Goal: Task Accomplishment & Management: Manage account settings

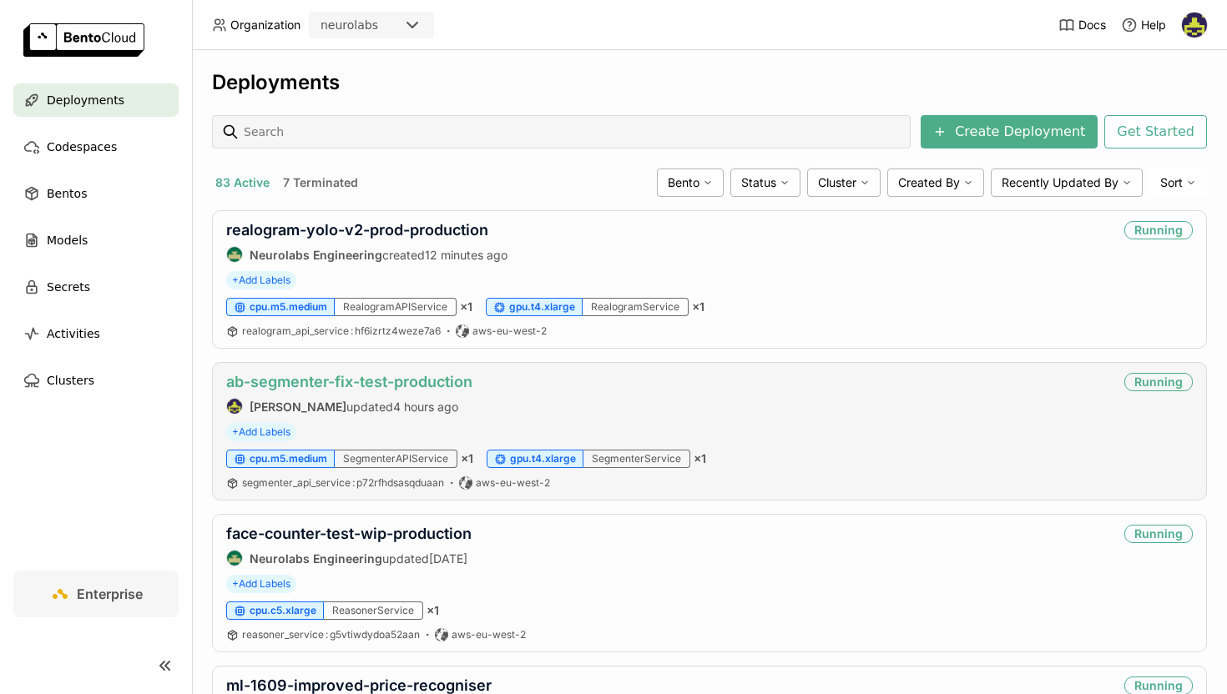
click at [340, 381] on link "ab-segmenter-fix-test-production" at bounding box center [349, 382] width 246 height 18
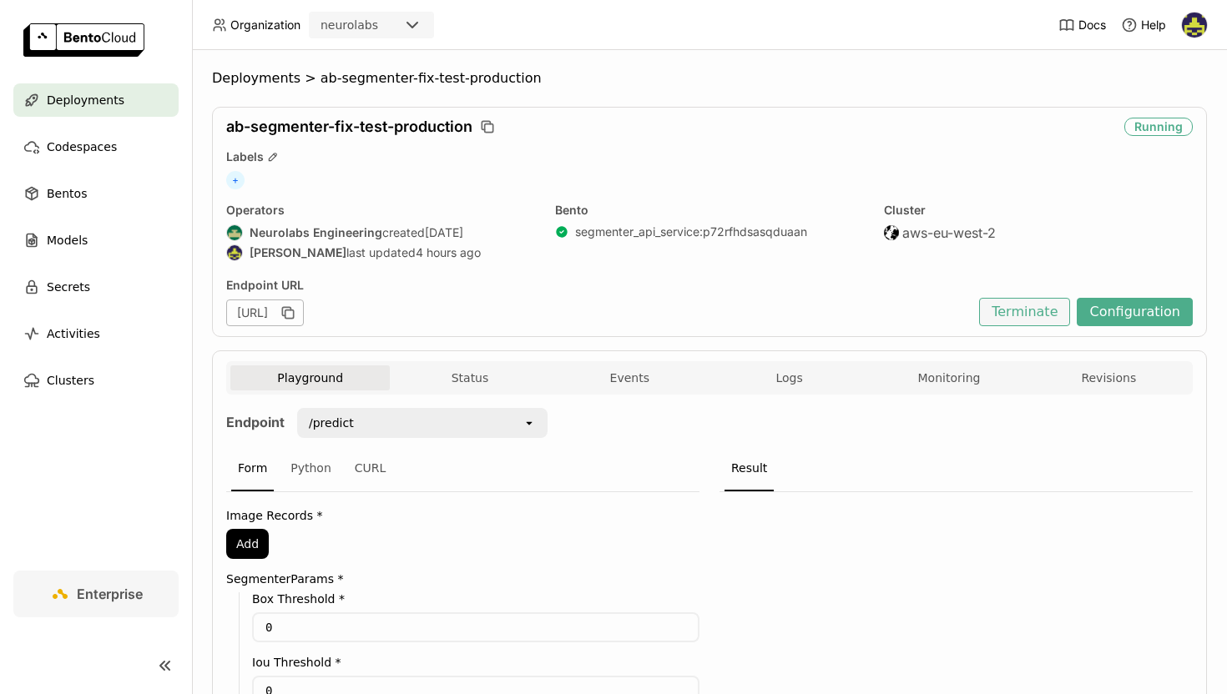
click at [1060, 315] on button "Terminate" at bounding box center [1024, 312] width 91 height 28
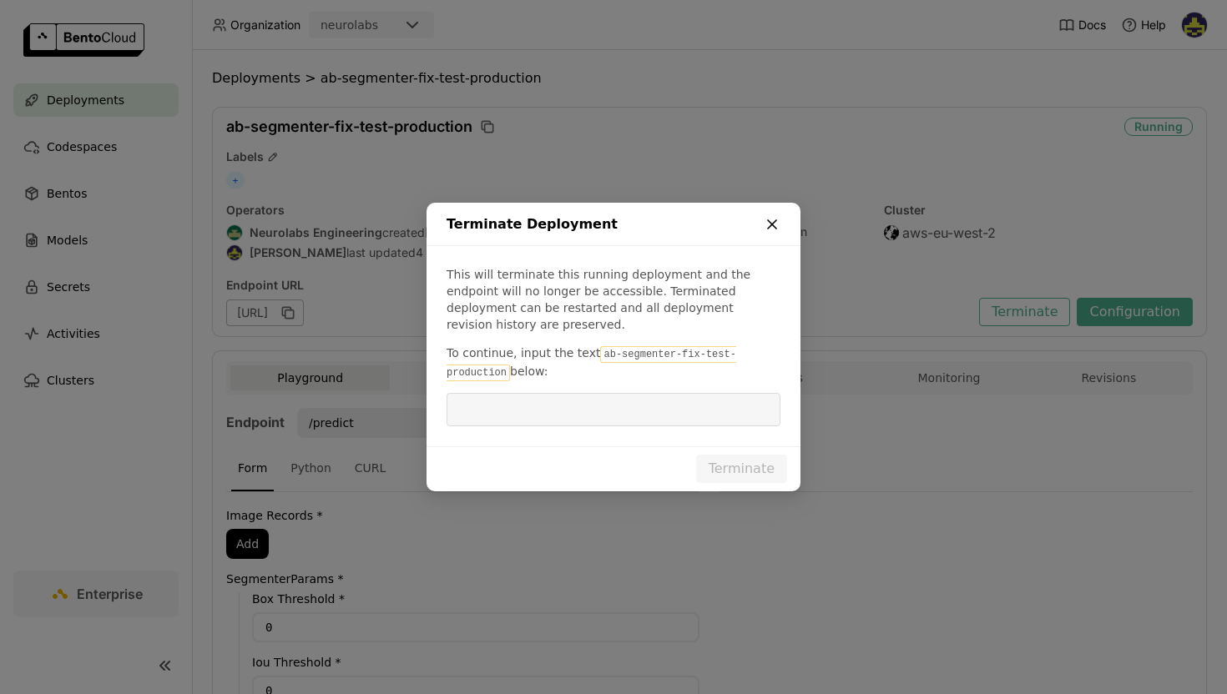
click at [774, 229] on icon "dialog" at bounding box center [772, 224] width 8 height 8
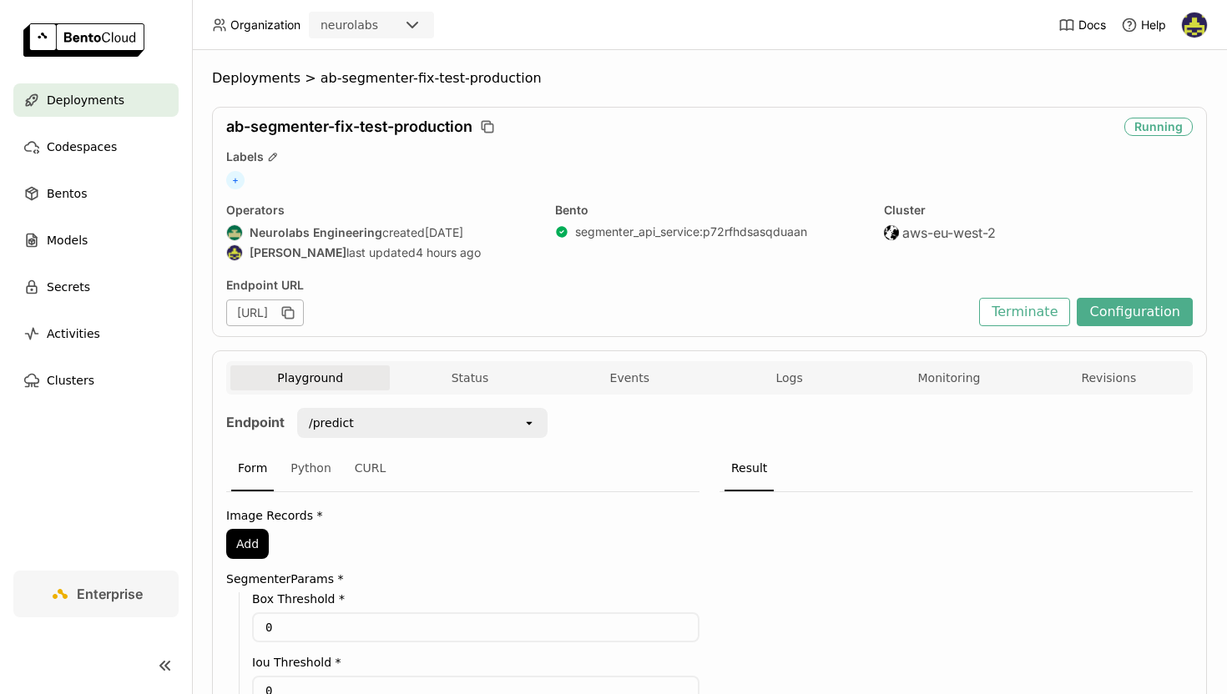
click at [1112, 326] on div "ab-segmenter-fix-test-production Running Labels + Operators Neurolabs Engineeri…" at bounding box center [709, 222] width 995 height 230
click at [1118, 317] on button "Configuration" at bounding box center [1134, 312] width 116 height 28
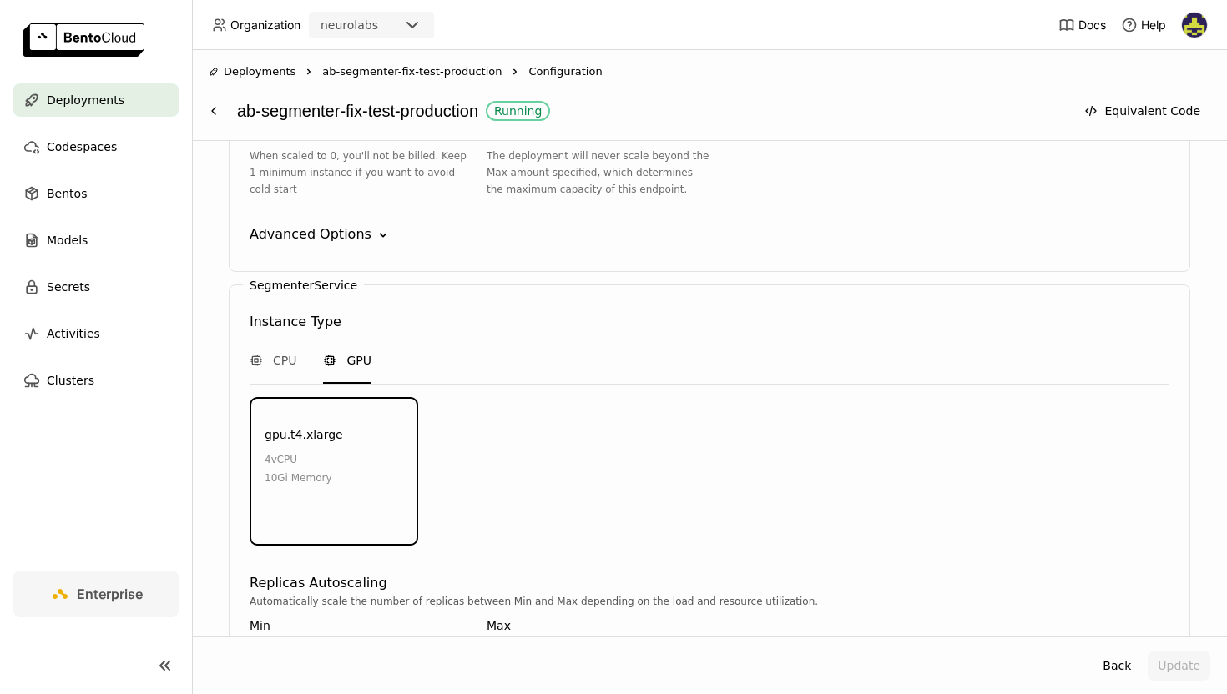
scroll to position [2189, 0]
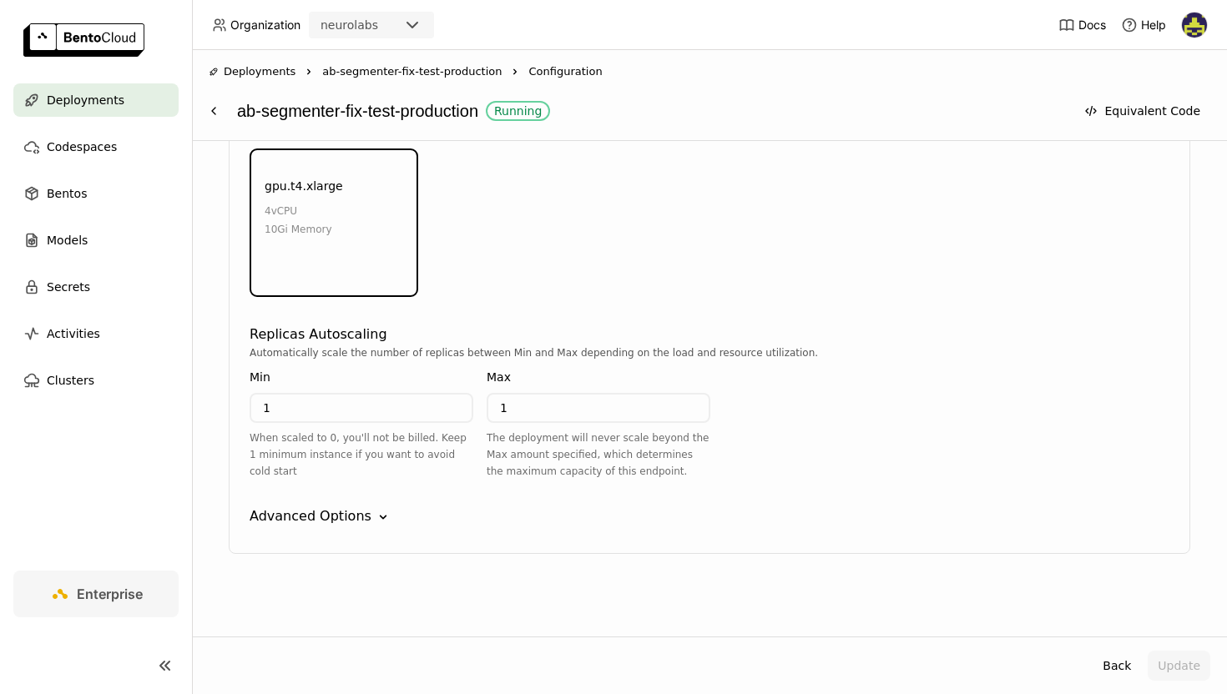
click at [298, 409] on input "1" at bounding box center [361, 408] width 220 height 27
type input "0"
click at [537, 516] on div "Advanced Options Down" at bounding box center [708, 516] width 919 height 20
click at [1164, 663] on button "Update" at bounding box center [1178, 666] width 63 height 30
click at [428, 74] on span "ab-segmenter-fix-test-production" at bounding box center [411, 71] width 179 height 17
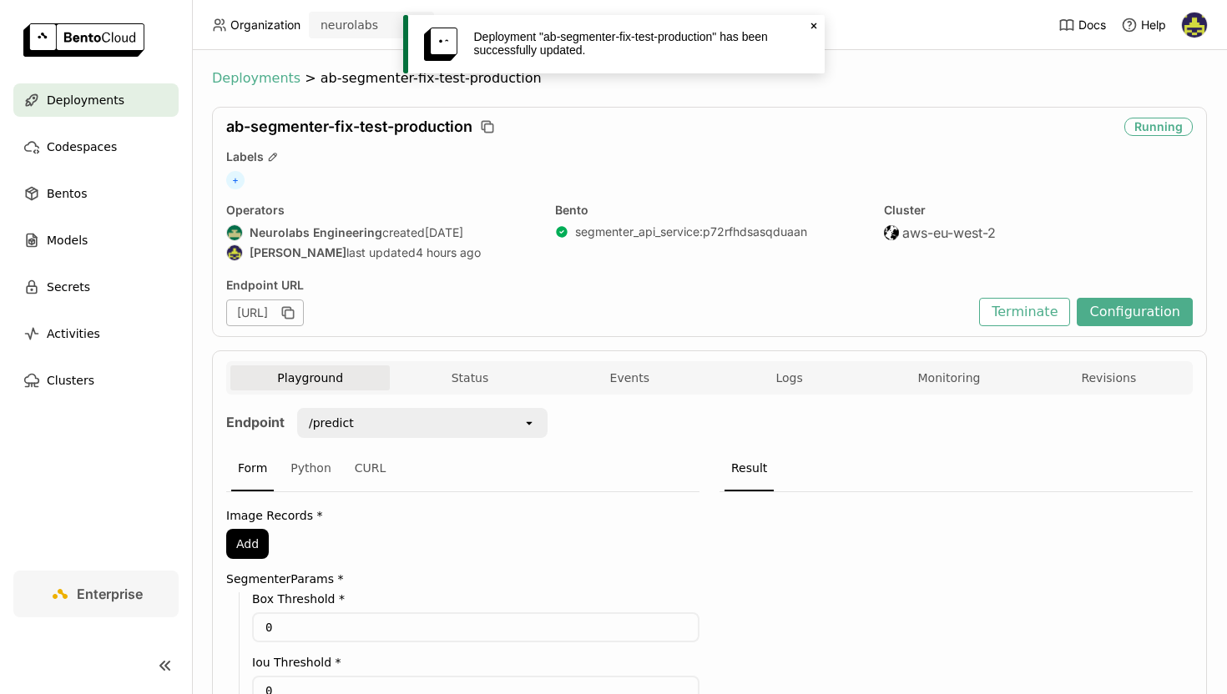
click at [255, 76] on span "Deployments" at bounding box center [256, 78] width 88 height 17
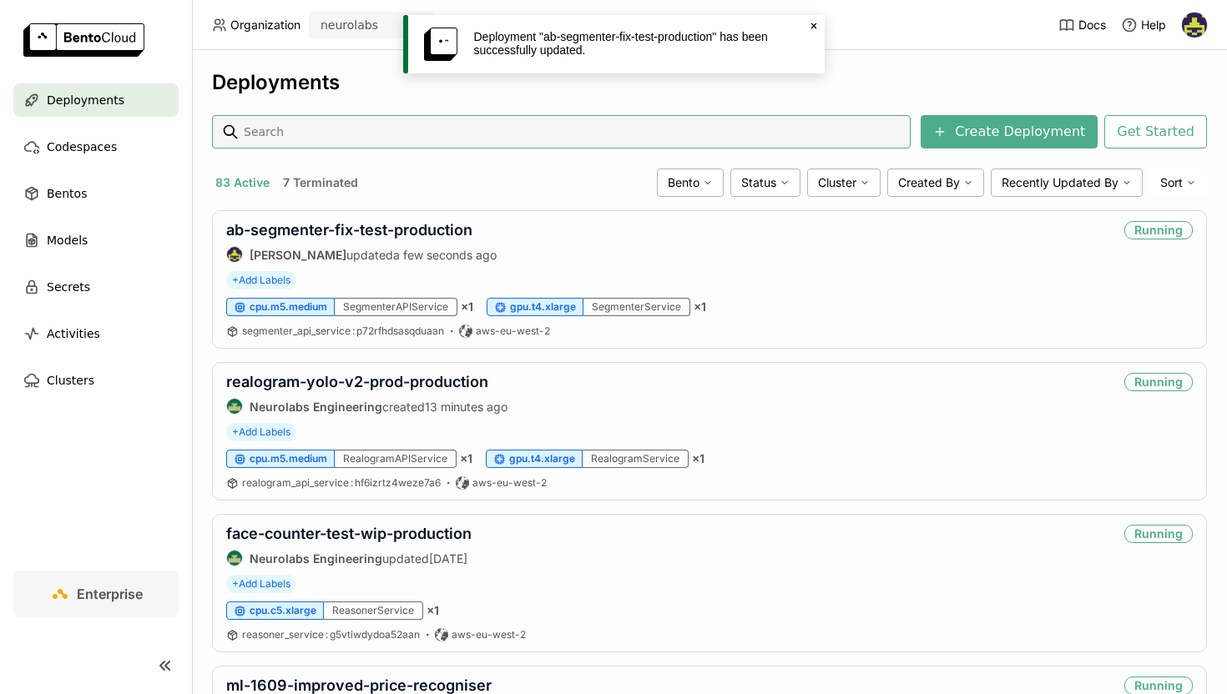
click at [378, 232] on link "ab-segmenter-fix-test-production" at bounding box center [349, 230] width 246 height 18
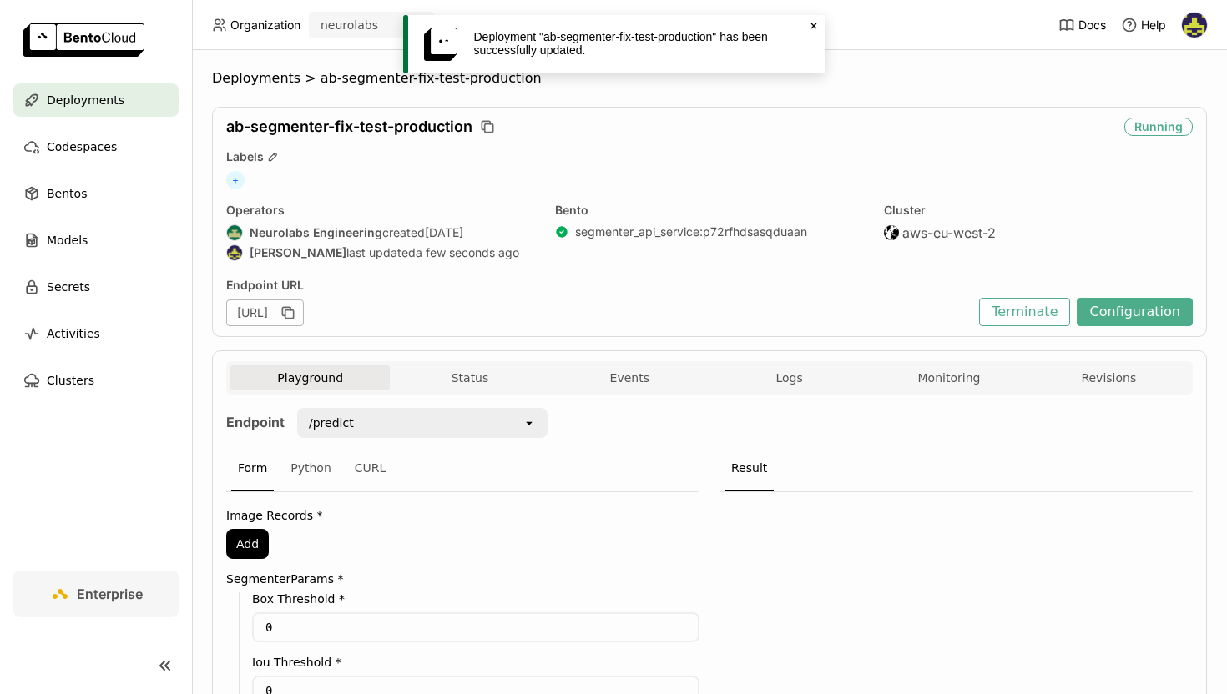
click at [254, 68] on div "Deployments > ab-segmenter-fix-test-production ab-segmenter-fix-test-production…" at bounding box center [709, 372] width 1035 height 644
click at [254, 80] on span "Deployments" at bounding box center [256, 78] width 88 height 17
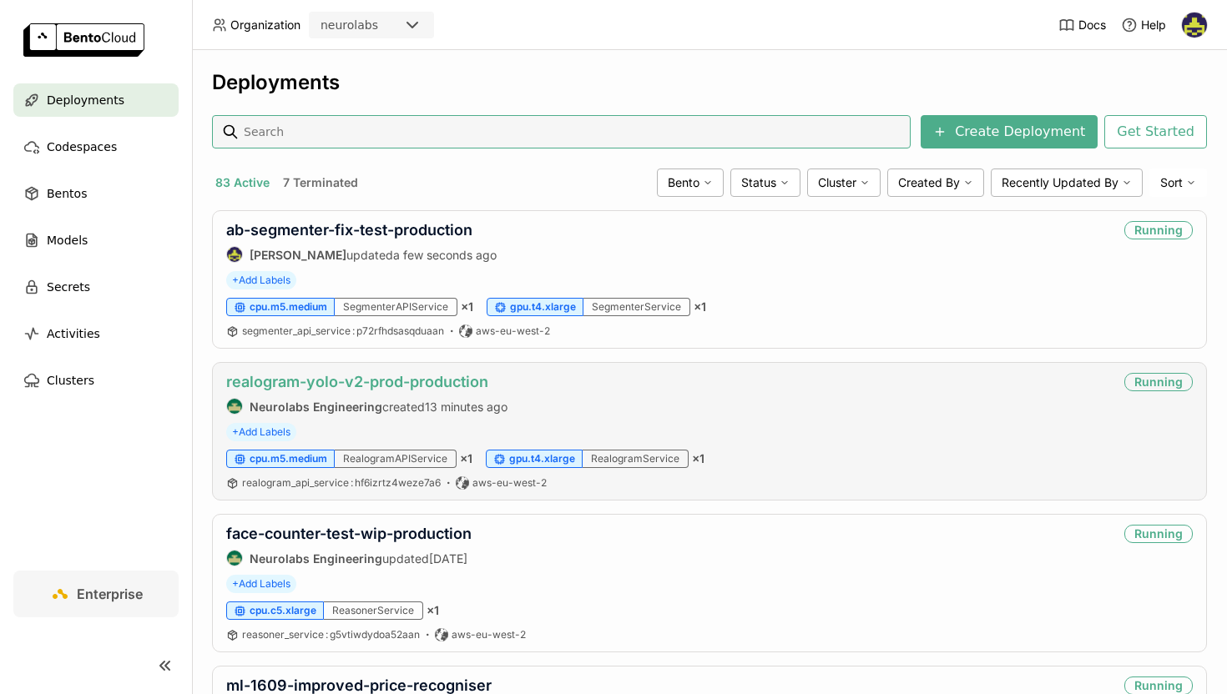
click at [369, 385] on link "realogram-yolo-v2-prod-production" at bounding box center [357, 382] width 262 height 18
